Goal: Task Accomplishment & Management: Use online tool/utility

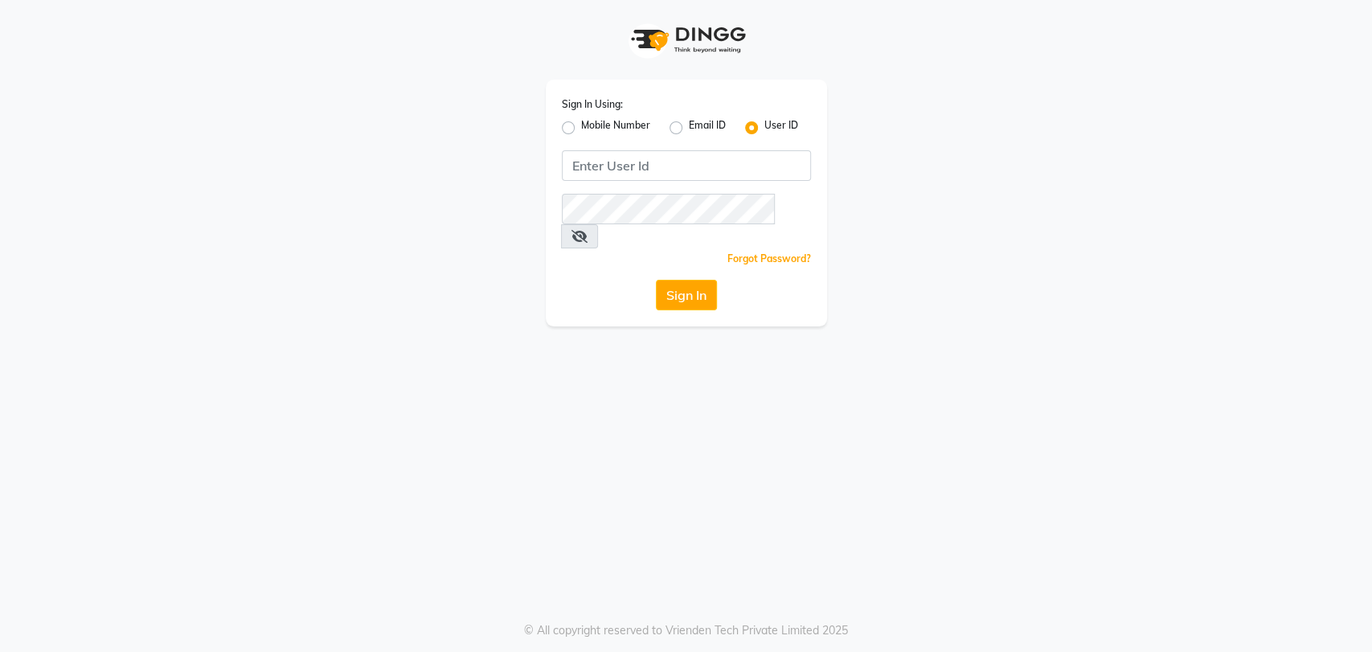
click at [581, 133] on label "Mobile Number" at bounding box center [615, 127] width 69 height 19
click at [581, 129] on input "Mobile Number" at bounding box center [586, 123] width 10 height 10
radio input "true"
radio input "false"
click at [633, 172] on input "Username" at bounding box center [713, 165] width 195 height 31
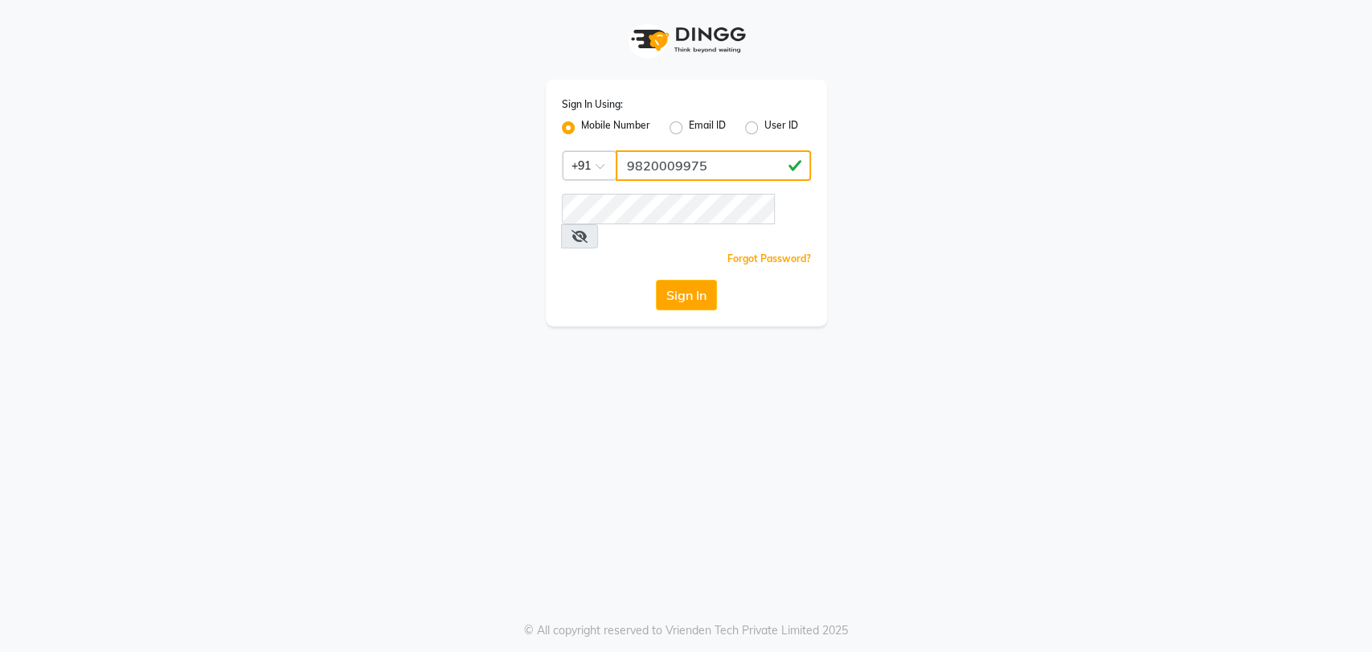
type input "9820009975"
click at [588, 230] on icon at bounding box center [580, 236] width 16 height 13
click at [678, 280] on button "Sign In" at bounding box center [686, 295] width 61 height 31
